Goal: Navigation & Orientation: Find specific page/section

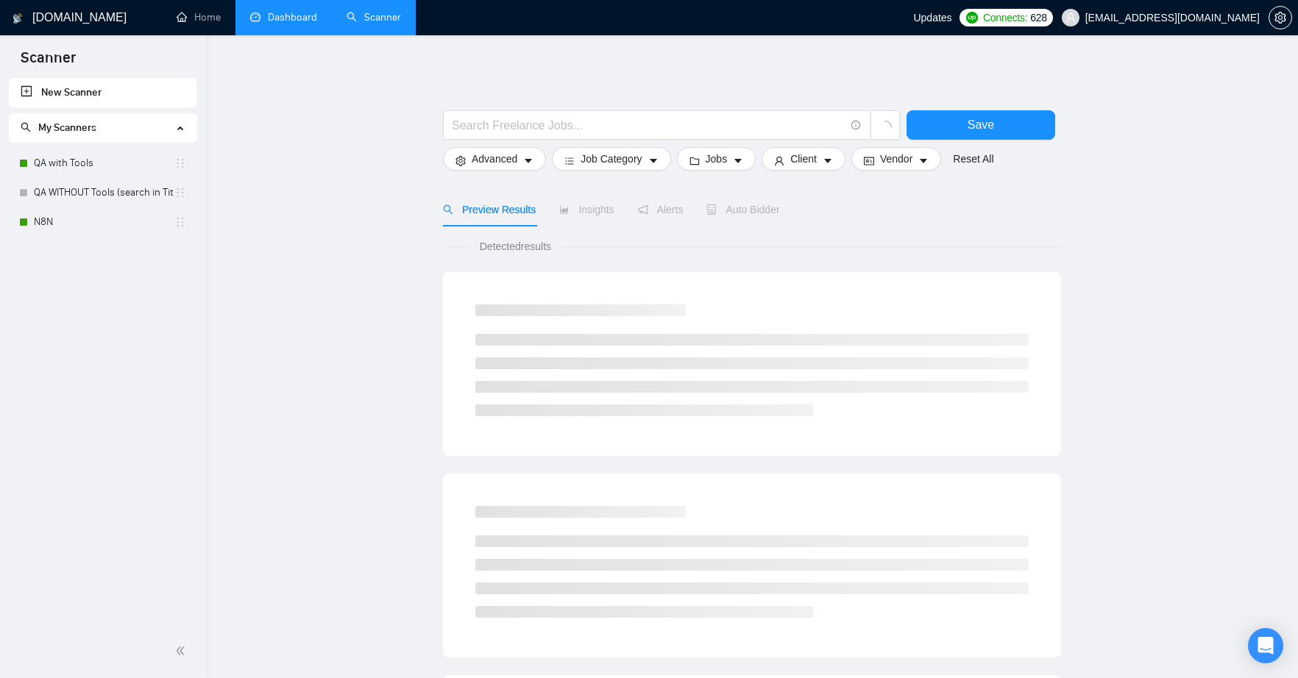
click at [272, 21] on link "Dashboard" at bounding box center [283, 17] width 67 height 13
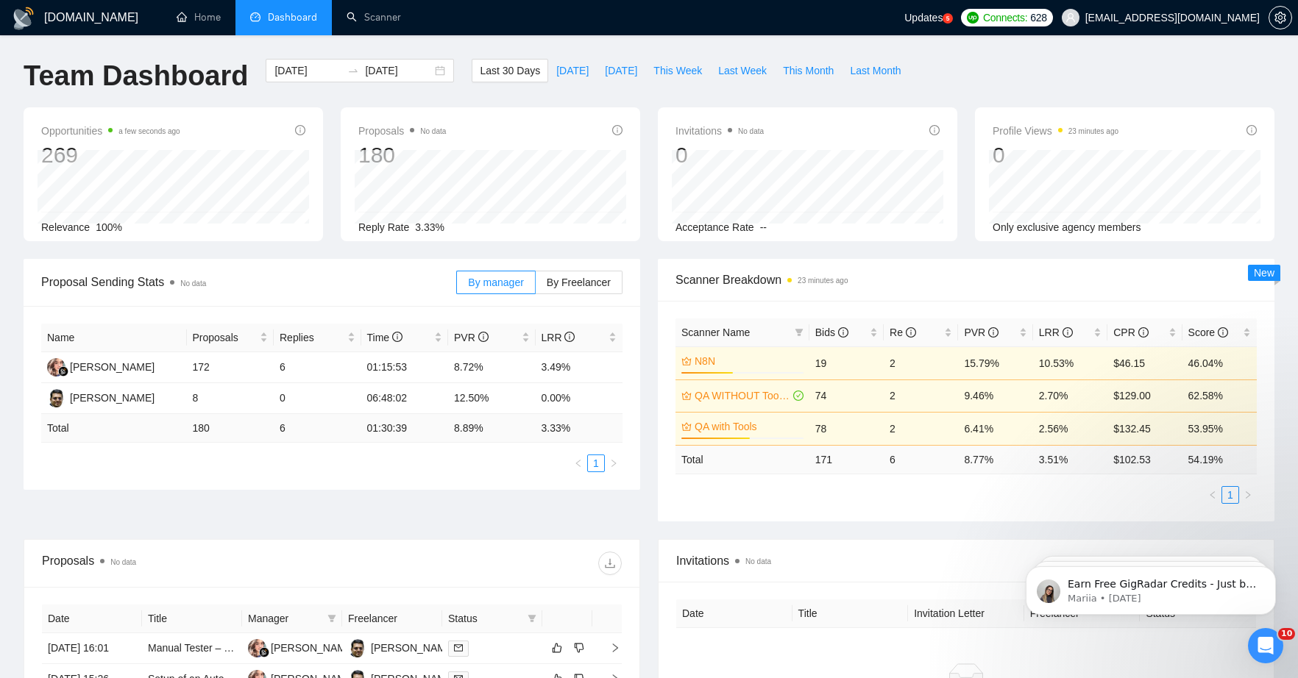
scroll to position [232, 0]
